Goal: Information Seeking & Learning: Understand process/instructions

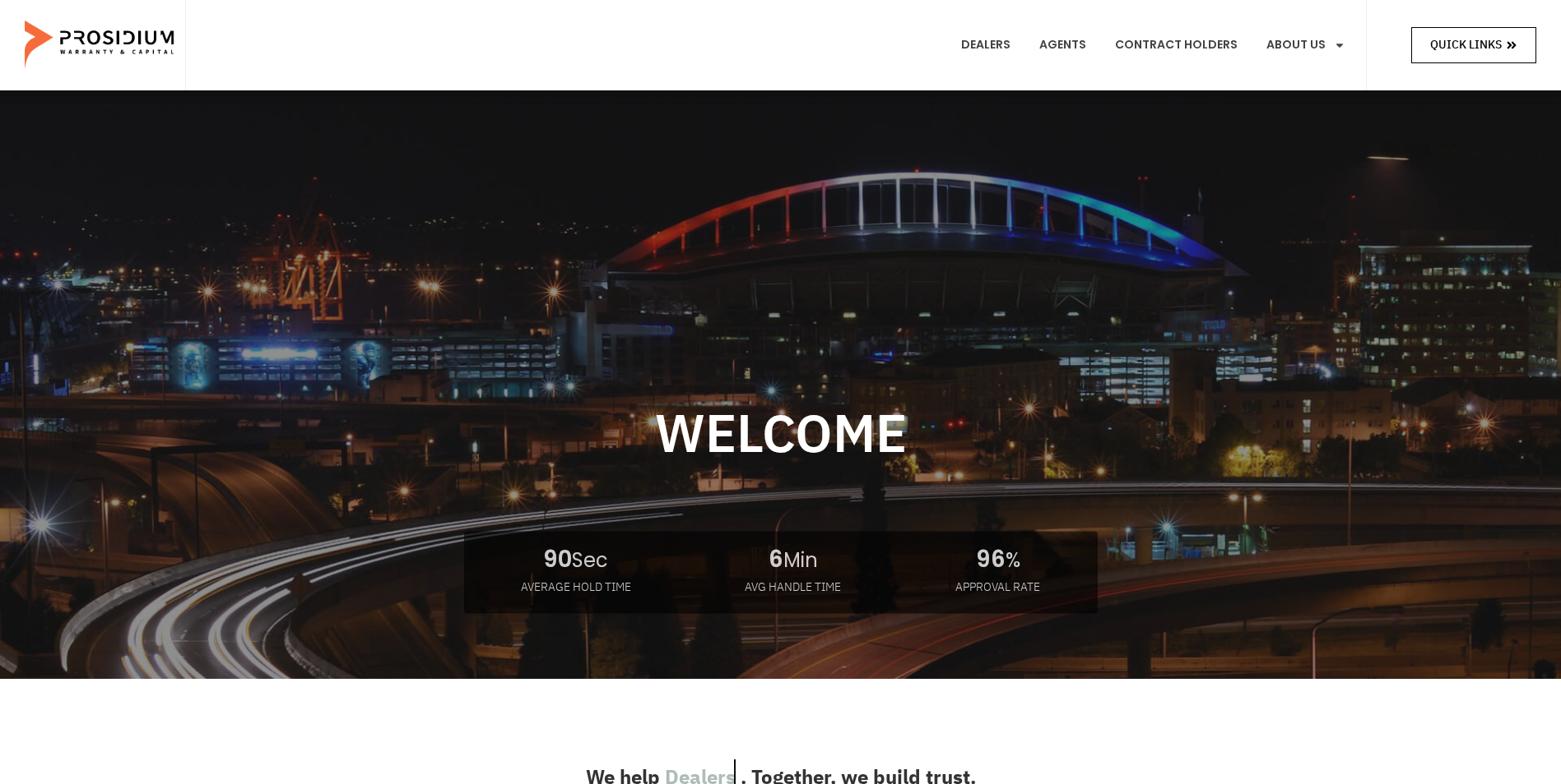
click at [1489, 60] on link "Quick Links" at bounding box center [1474, 45] width 125 height 36
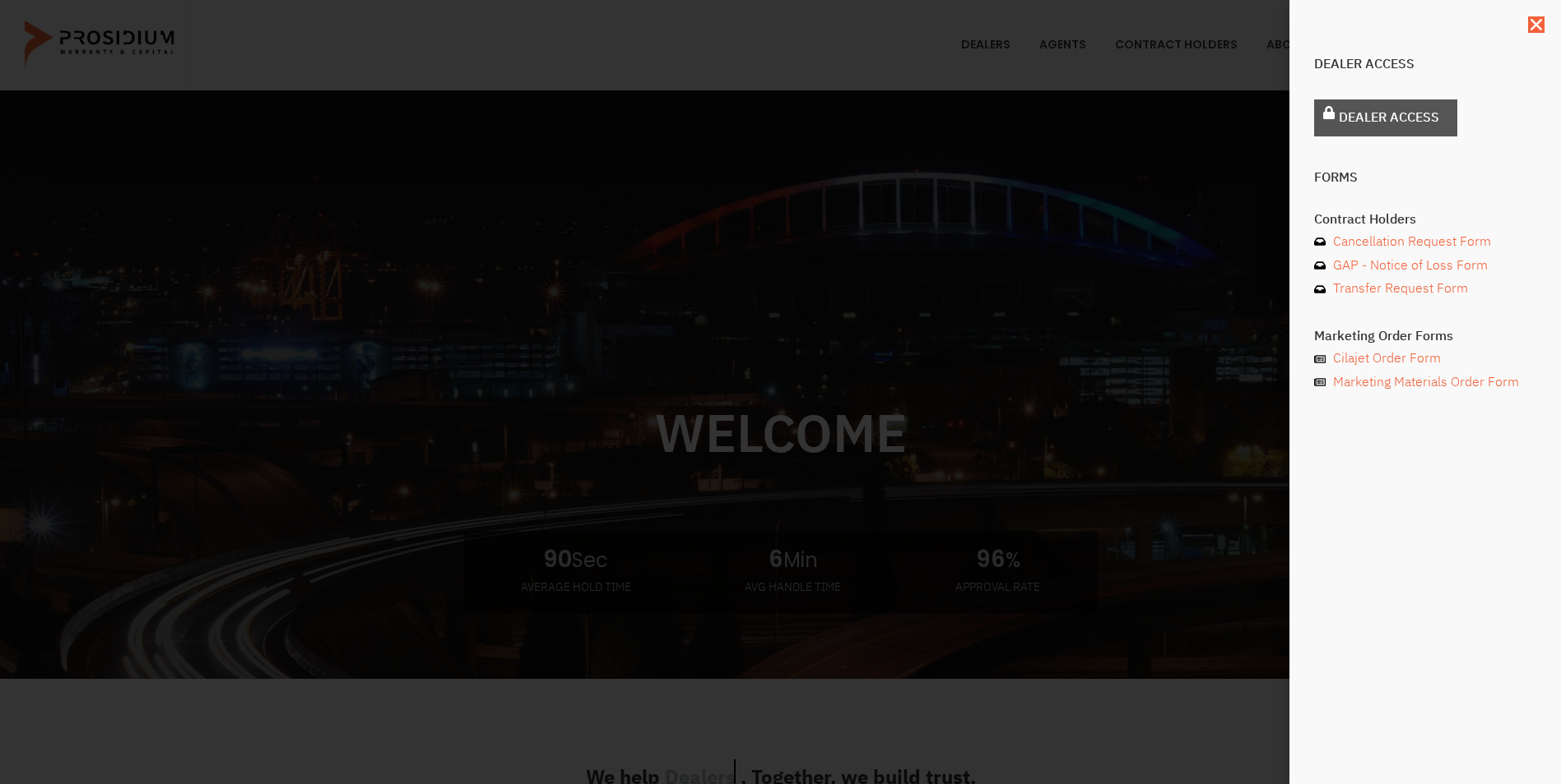
click at [1392, 117] on span "Dealer Access" at bounding box center [1388, 118] width 100 height 24
click at [1532, 17] on icon "Close" at bounding box center [1535, 25] width 17 height 17
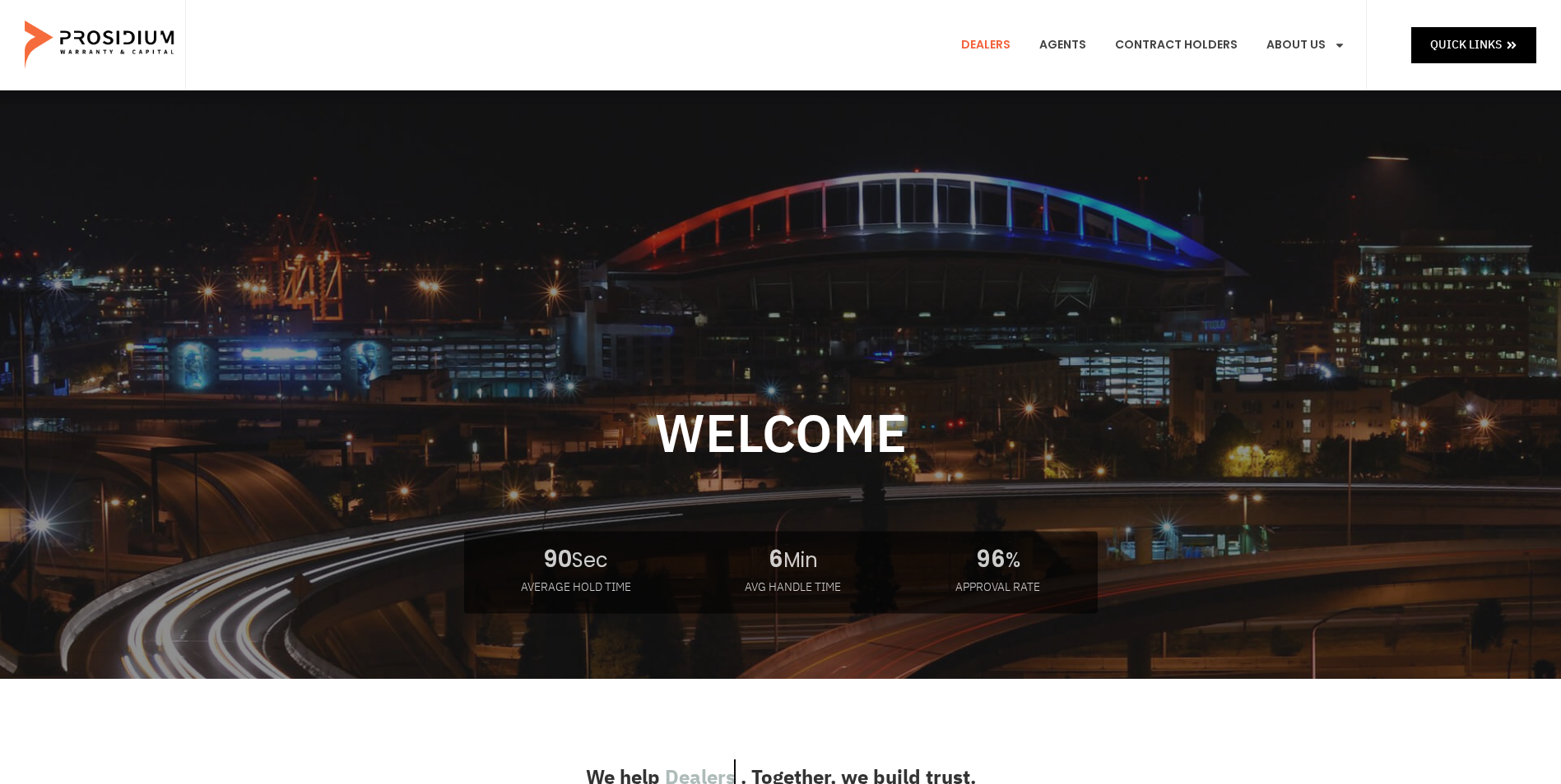
click at [1011, 45] on link "Dealers" at bounding box center [985, 45] width 74 height 61
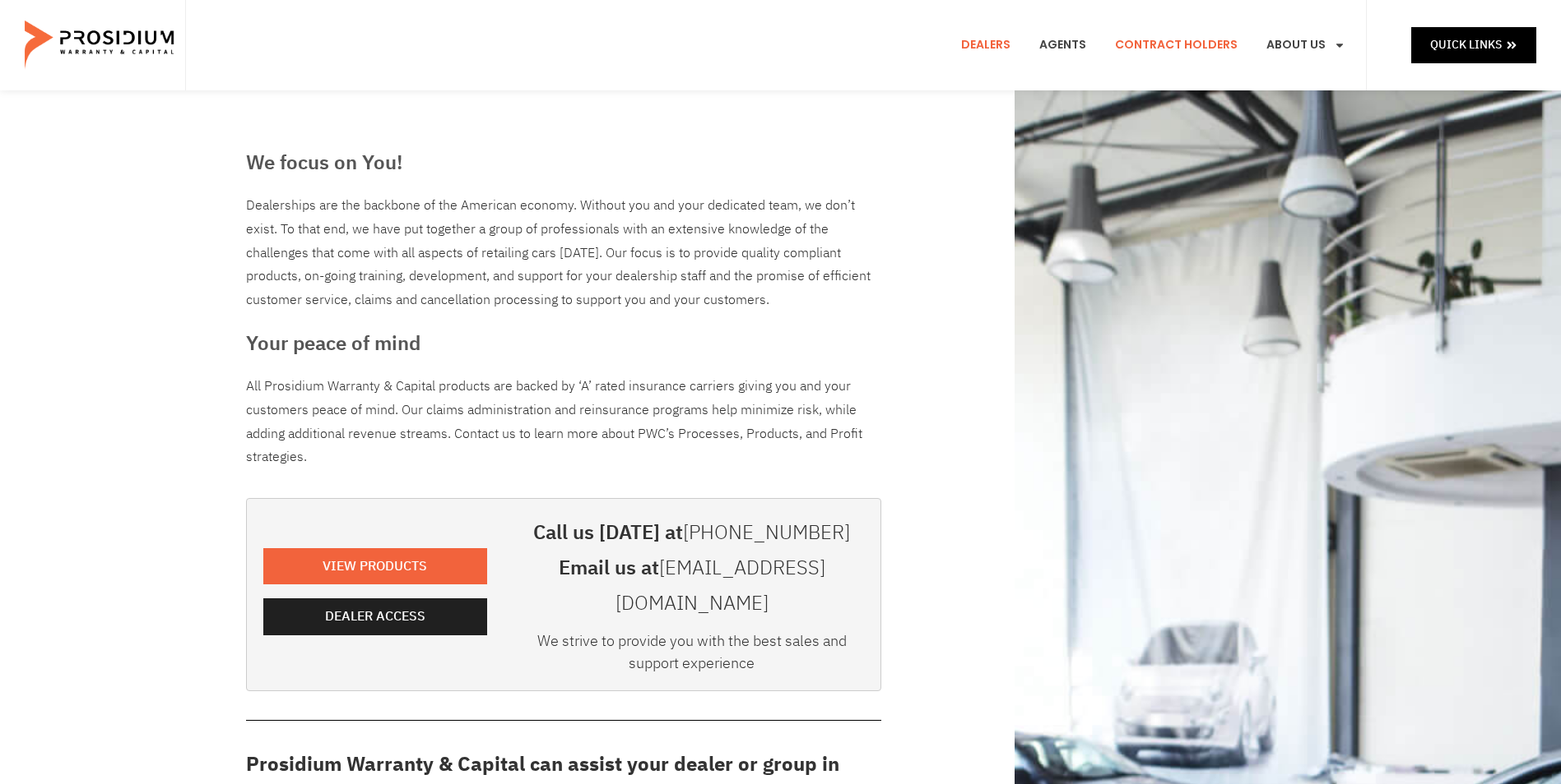
click at [1185, 50] on link "Contract Holders" at bounding box center [1176, 45] width 147 height 61
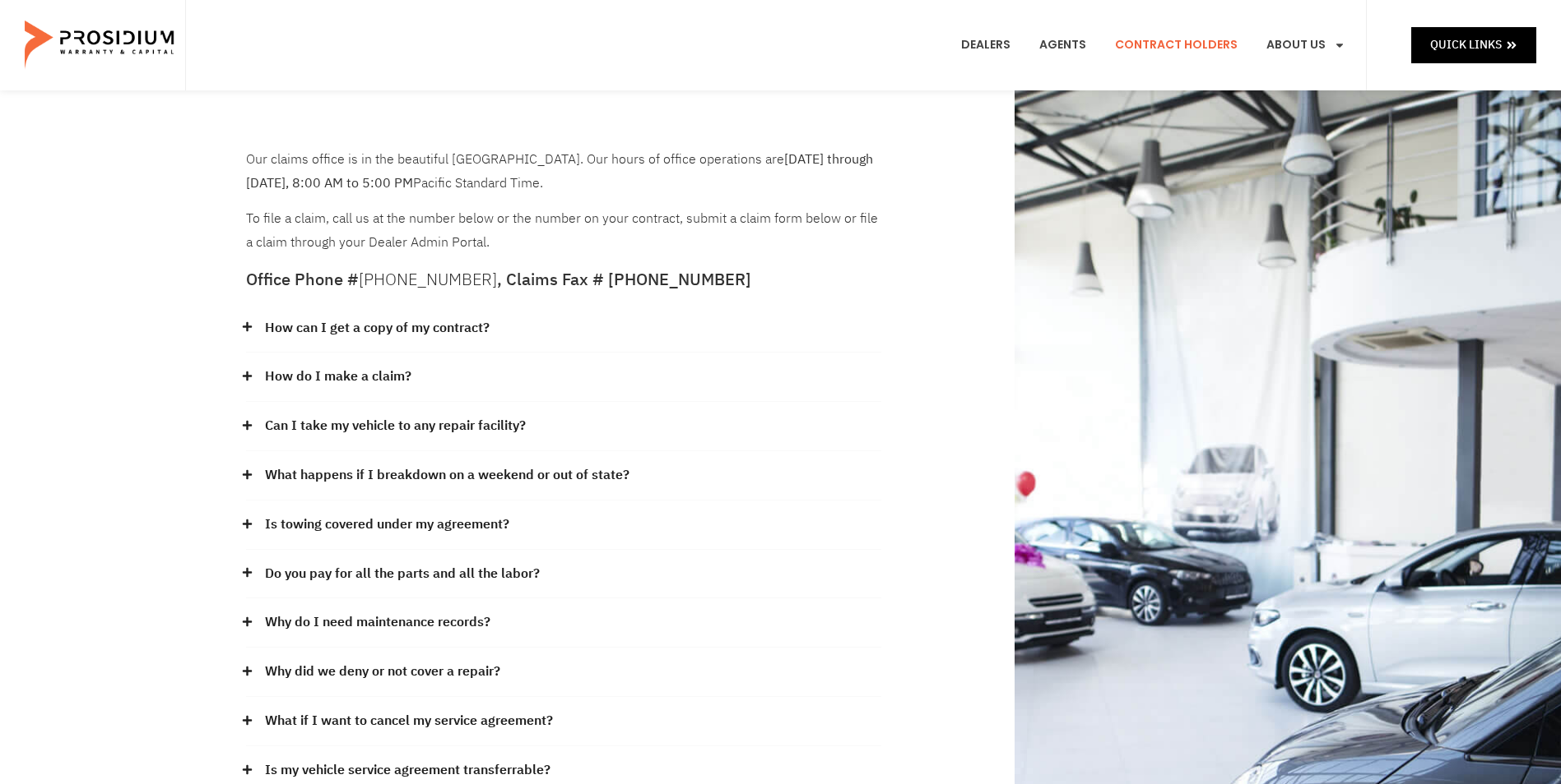
click at [393, 376] on link "How do I make a claim?" at bounding box center [338, 377] width 146 height 24
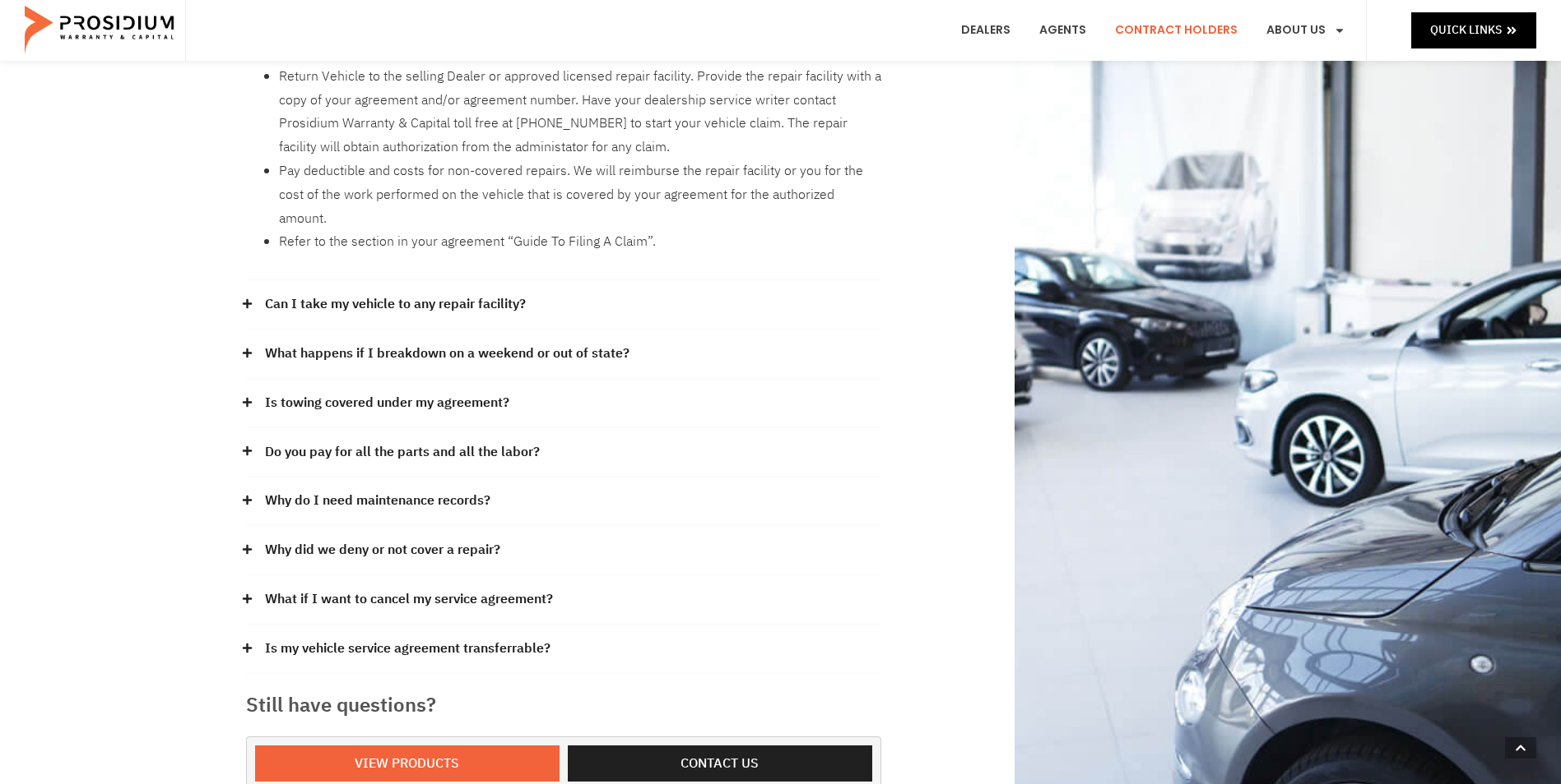
scroll to position [411, 0]
